Goal: Check status: Verify the current state of an ongoing process or item

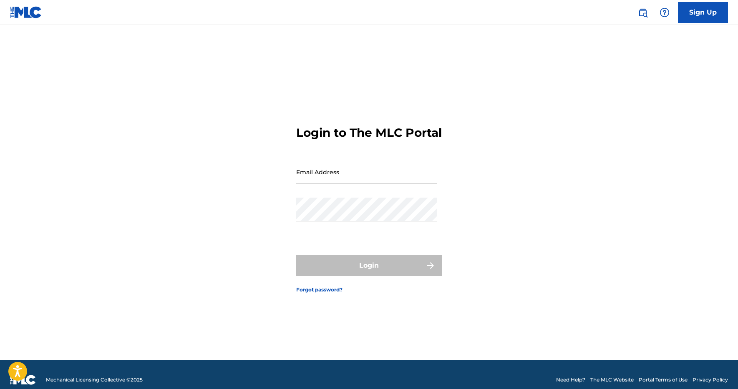
click at [383, 183] on input "Email Address" at bounding box center [366, 172] width 141 height 24
type input "[PERSON_NAME][EMAIL_ADDRESS][DOMAIN_NAME]"
click at [369, 273] on button "Login" at bounding box center [369, 265] width 146 height 21
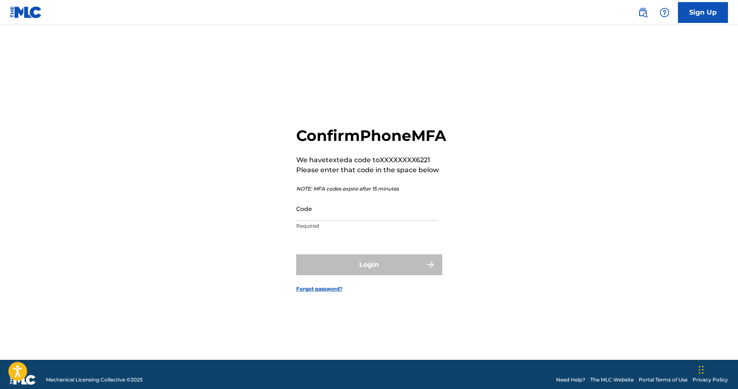
click at [323, 221] on input "Code" at bounding box center [366, 209] width 141 height 24
click at [321, 221] on input "Code" at bounding box center [366, 209] width 141 height 24
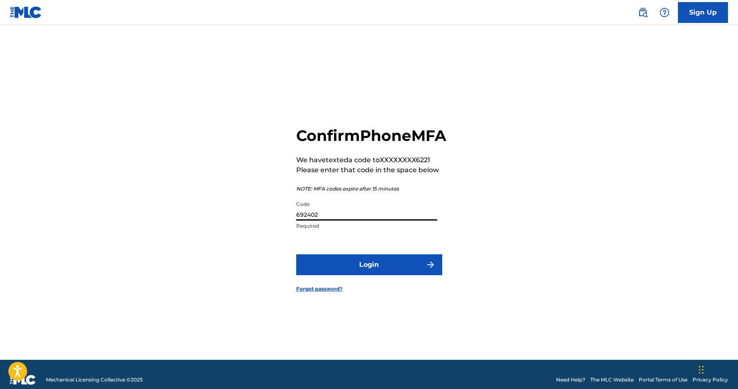
type input "692402"
click at [377, 272] on button "Login" at bounding box center [369, 264] width 146 height 21
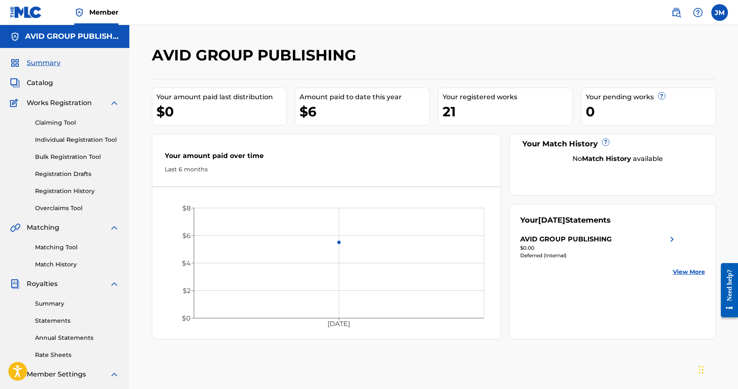
click at [59, 322] on link "Statements" at bounding box center [77, 321] width 84 height 9
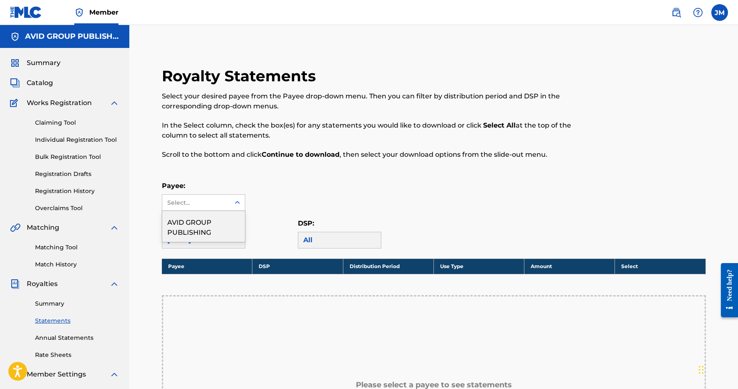
click at [240, 201] on icon at bounding box center [237, 203] width 8 height 8
click at [212, 226] on div "AVID GROUP PUBLISHING" at bounding box center [203, 226] width 83 height 31
